Goal: Check status: Check status

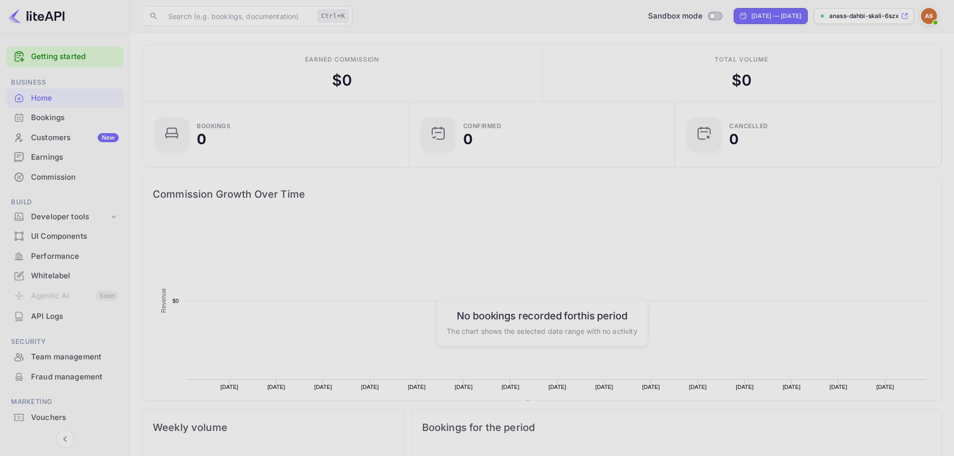
scroll to position [155, 252]
click at [196, 17] on input "text" at bounding box center [237, 16] width 151 height 20
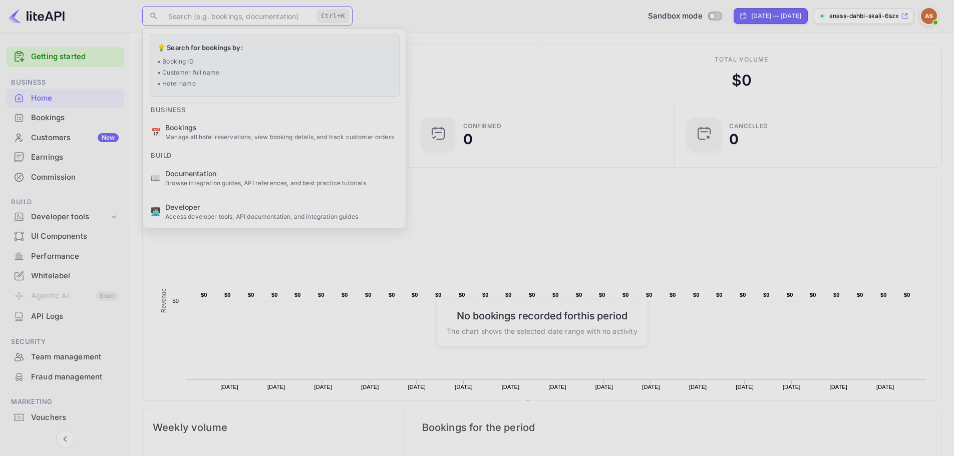
paste input "9213992"
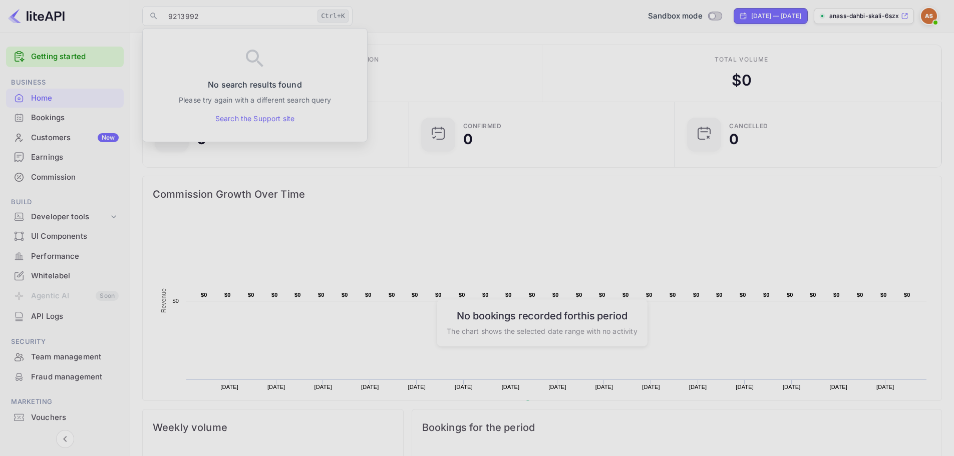
click at [358, 22] on div "Sandbox mode [DATE] — [DATE] anass-dahbi-skali-6szx..." at bounding box center [648, 16] width 585 height 18
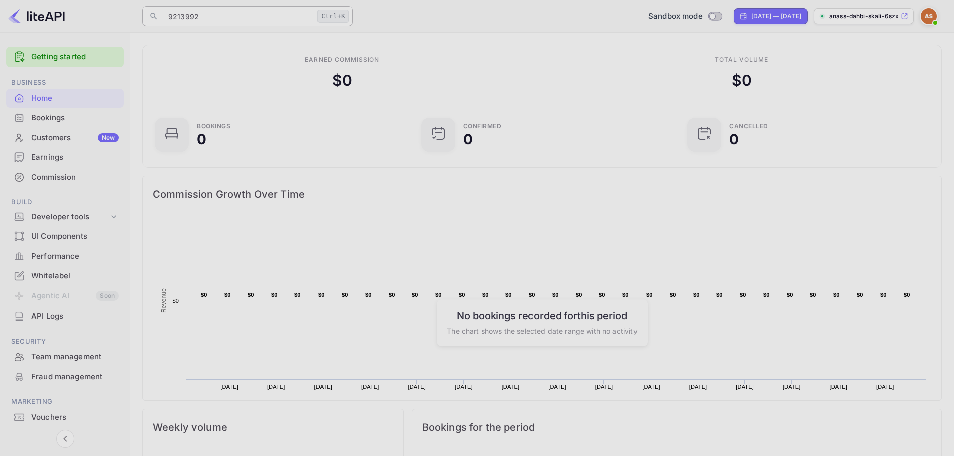
click at [344, 16] on div "Ctrl+K" at bounding box center [332, 16] width 31 height 13
click at [282, 15] on input "9213992" at bounding box center [237, 16] width 151 height 20
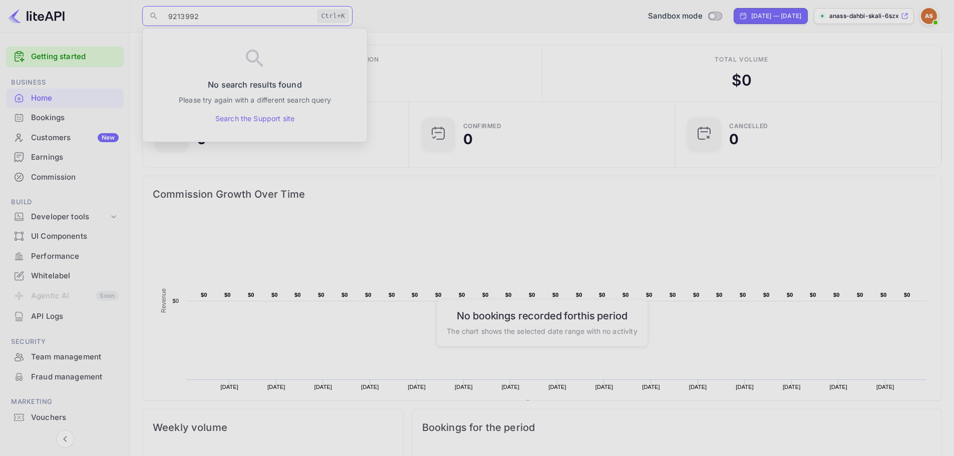
click at [78, 114] on div "Bookings" at bounding box center [75, 118] width 88 height 12
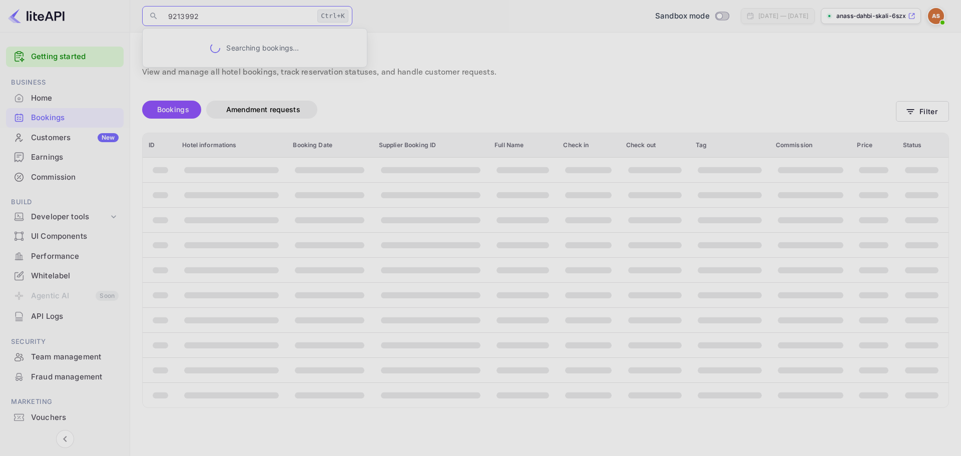
click at [216, 21] on input "9213992" at bounding box center [237, 16] width 151 height 20
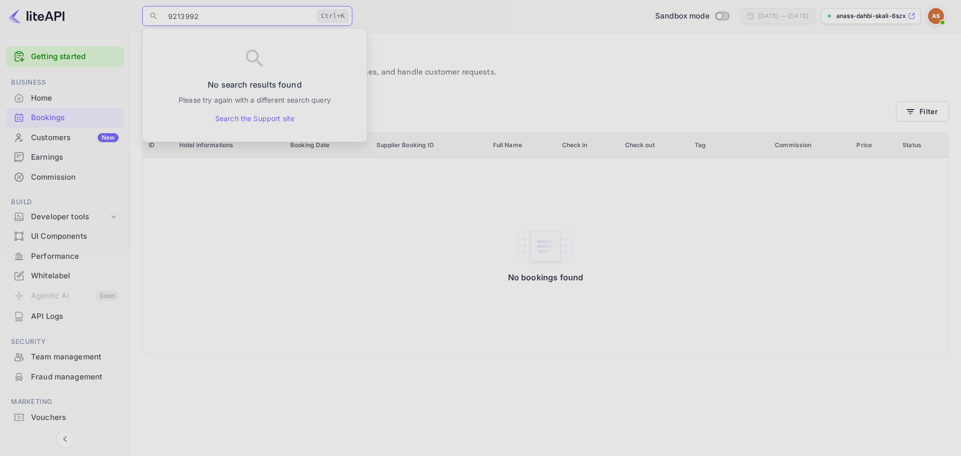
click at [438, 93] on div "Bookings Amendment requests" at bounding box center [519, 112] width 754 height 42
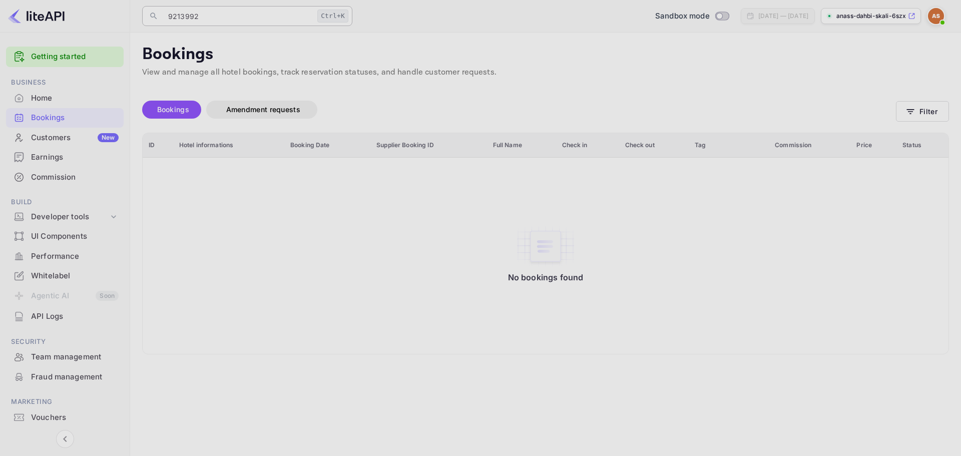
click at [216, 9] on input "9213992" at bounding box center [237, 16] width 151 height 20
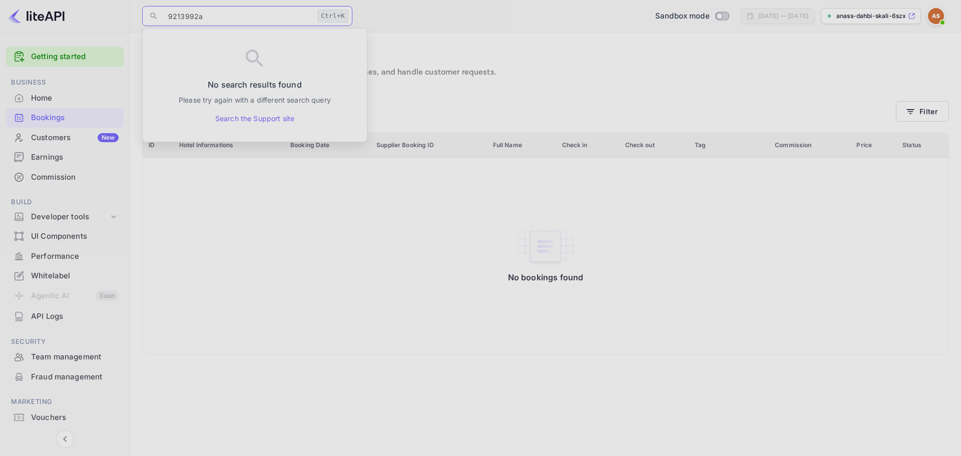
paste input "text"
paste input "u7xYVahgk"
type input "u7xYVahgk"
